Goal: Information Seeking & Learning: Learn about a topic

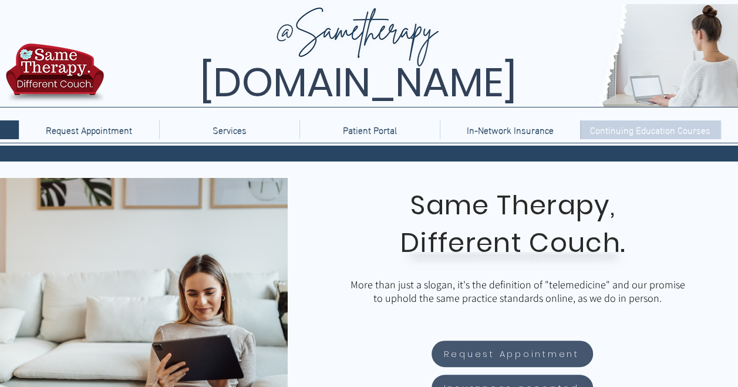
click at [644, 136] on p "Continuing Education Courses" at bounding box center [650, 129] width 132 height 19
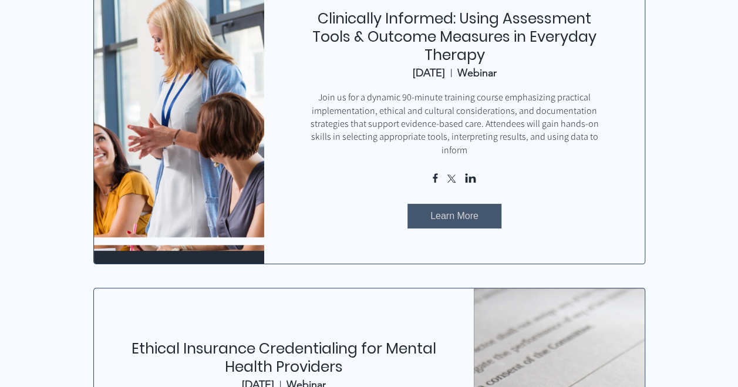
scroll to position [587, 0]
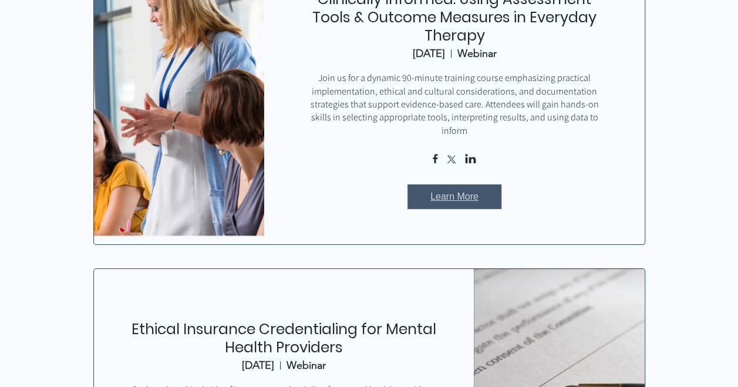
click at [465, 190] on span "Learn More" at bounding box center [454, 196] width 48 height 13
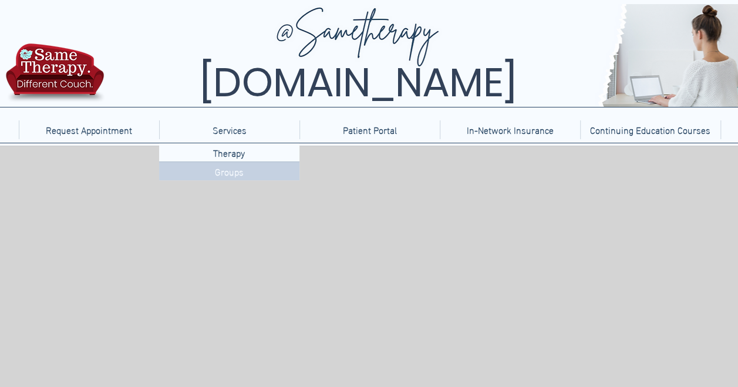
click at [222, 173] on p "Groups" at bounding box center [229, 171] width 38 height 18
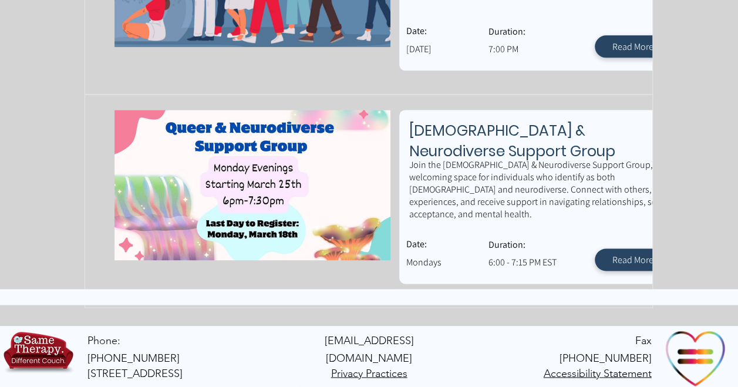
scroll to position [758, 0]
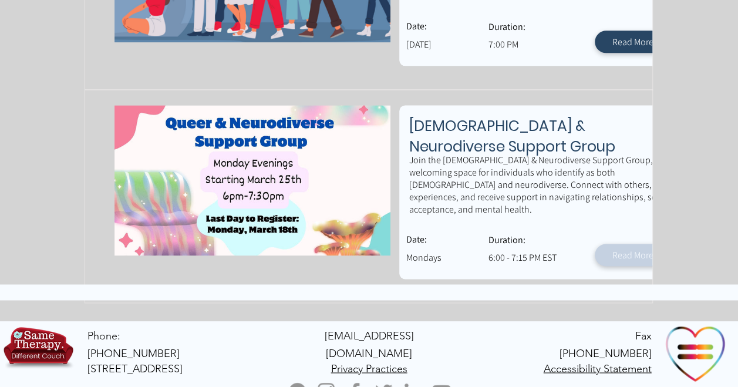
click at [627, 249] on span "Read More" at bounding box center [632, 255] width 41 height 12
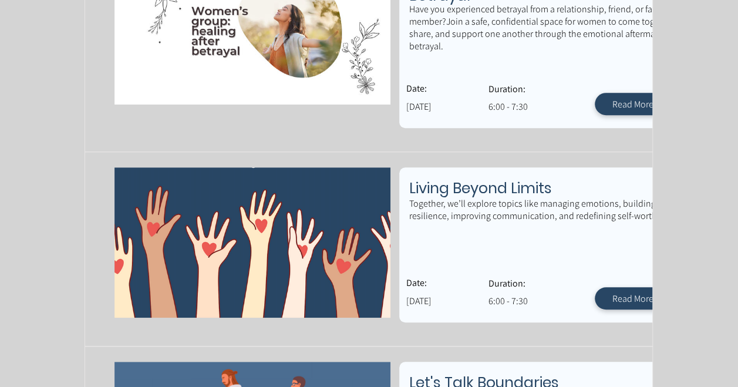
scroll to position [265, 0]
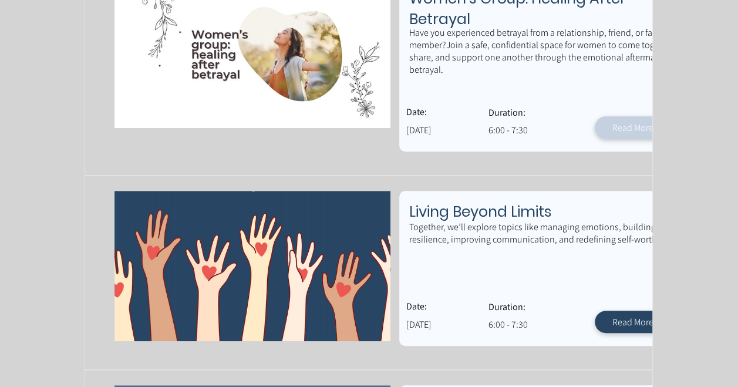
click at [623, 130] on span "Read More" at bounding box center [632, 127] width 41 height 12
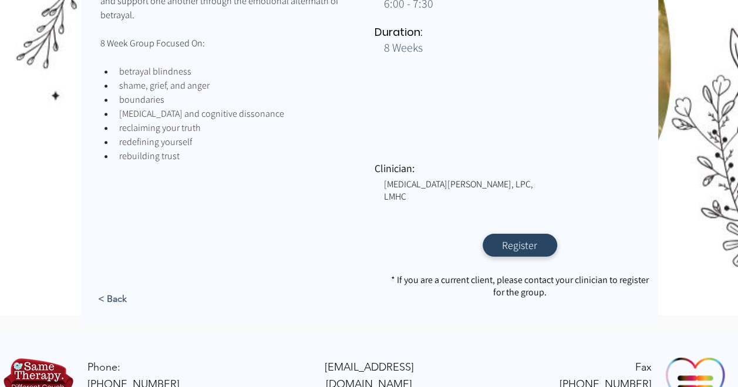
scroll to position [399, 0]
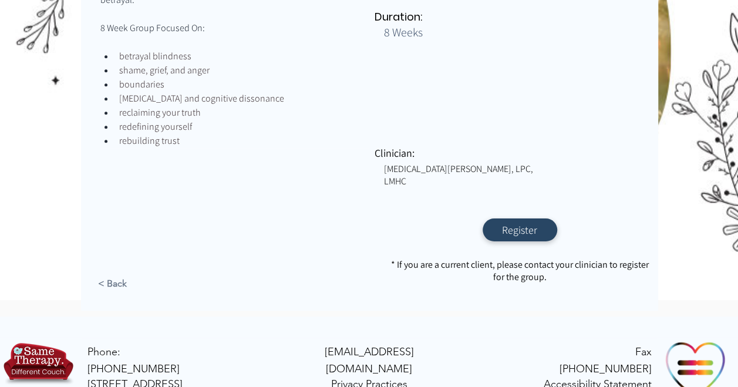
click at [112, 278] on span "< Back" at bounding box center [112, 283] width 29 height 11
